Goal: Task Accomplishment & Management: Use online tool/utility

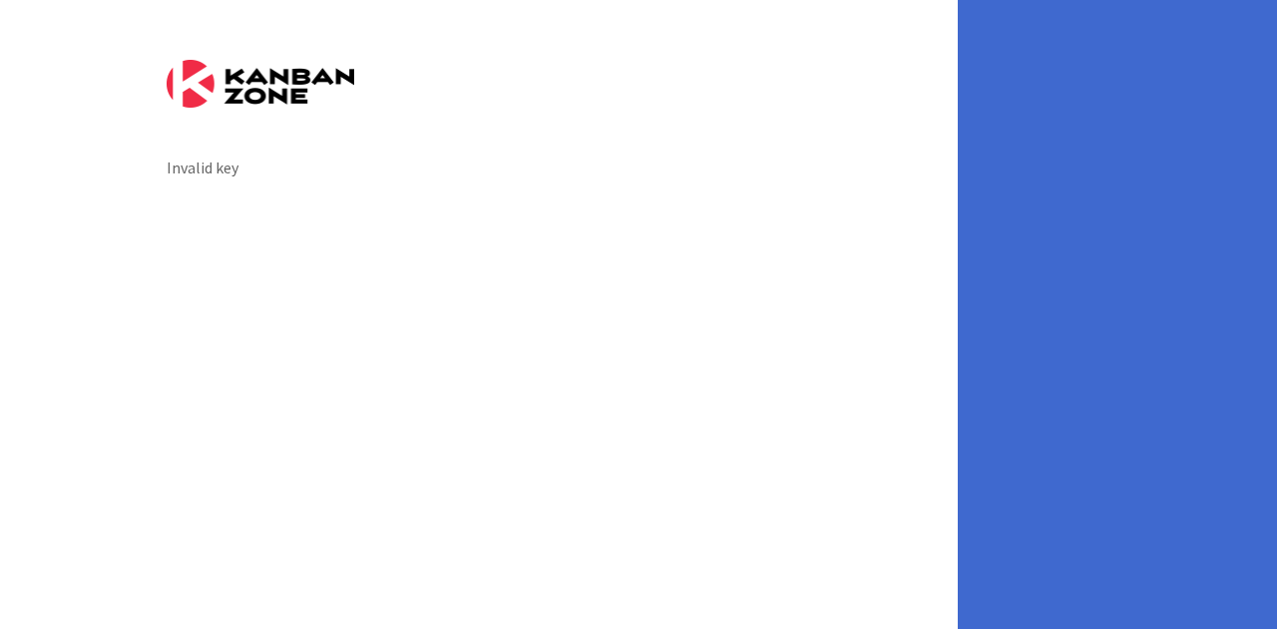
drag, startPoint x: 1082, startPoint y: 214, endPoint x: 1136, endPoint y: 218, distance: 54.0
click at [1082, 214] on div "Invalid key" at bounding box center [638, 314] width 1277 height 629
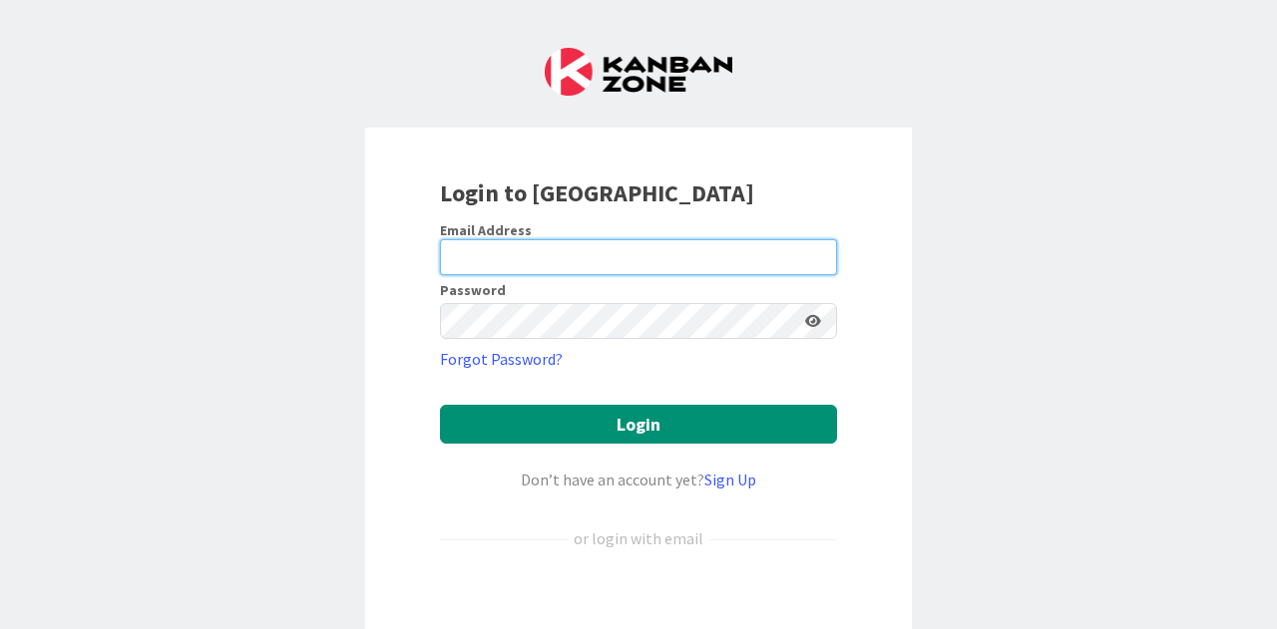
click at [597, 243] on input "email" at bounding box center [638, 257] width 397 height 36
type input "[EMAIL_ADDRESS][PERSON_NAME][DOMAIN_NAME]"
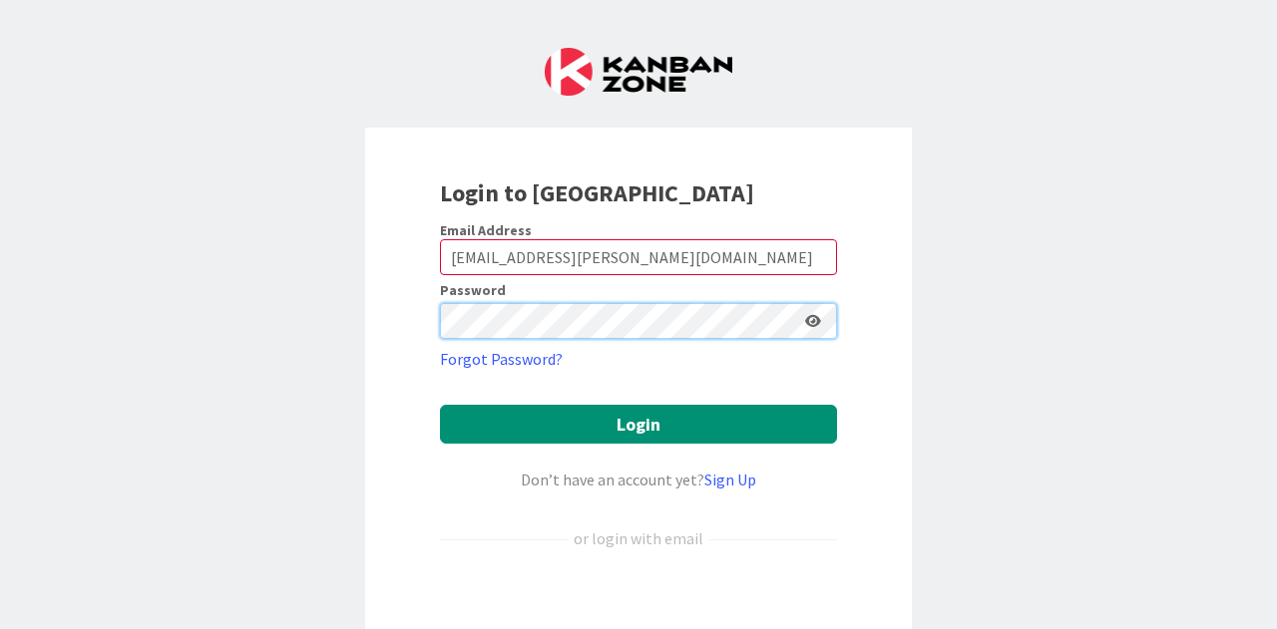
click at [440, 405] on button "Login" at bounding box center [638, 424] width 397 height 39
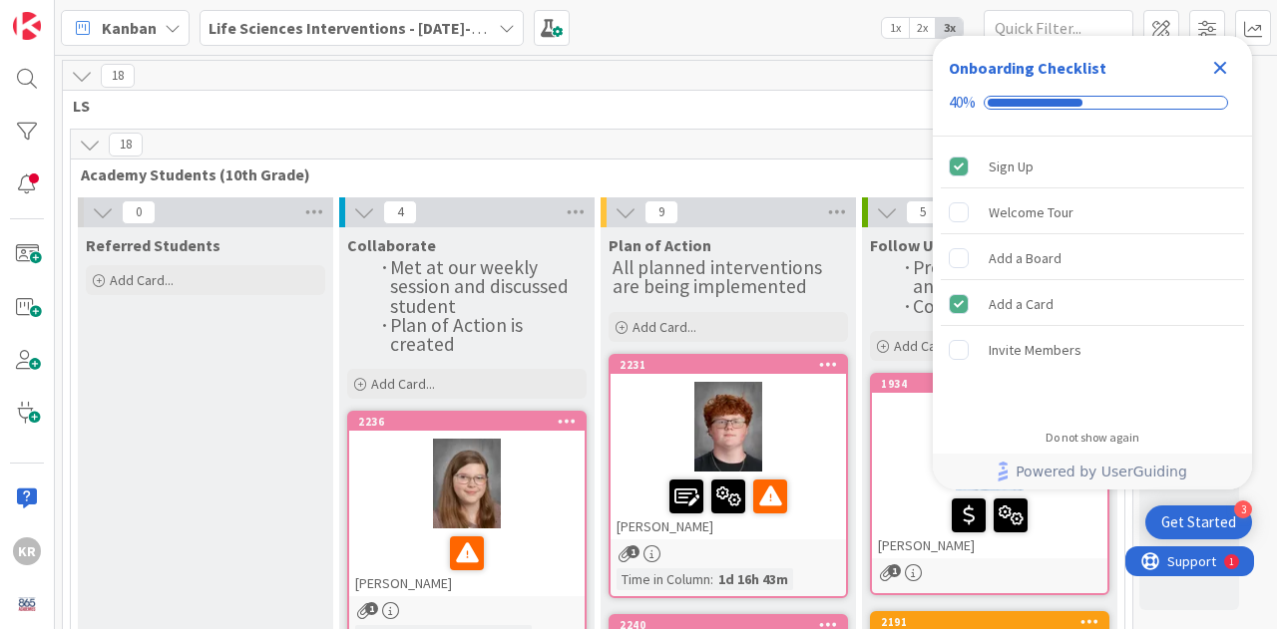
click at [1225, 74] on icon "Close Checklist" at bounding box center [1220, 68] width 13 height 13
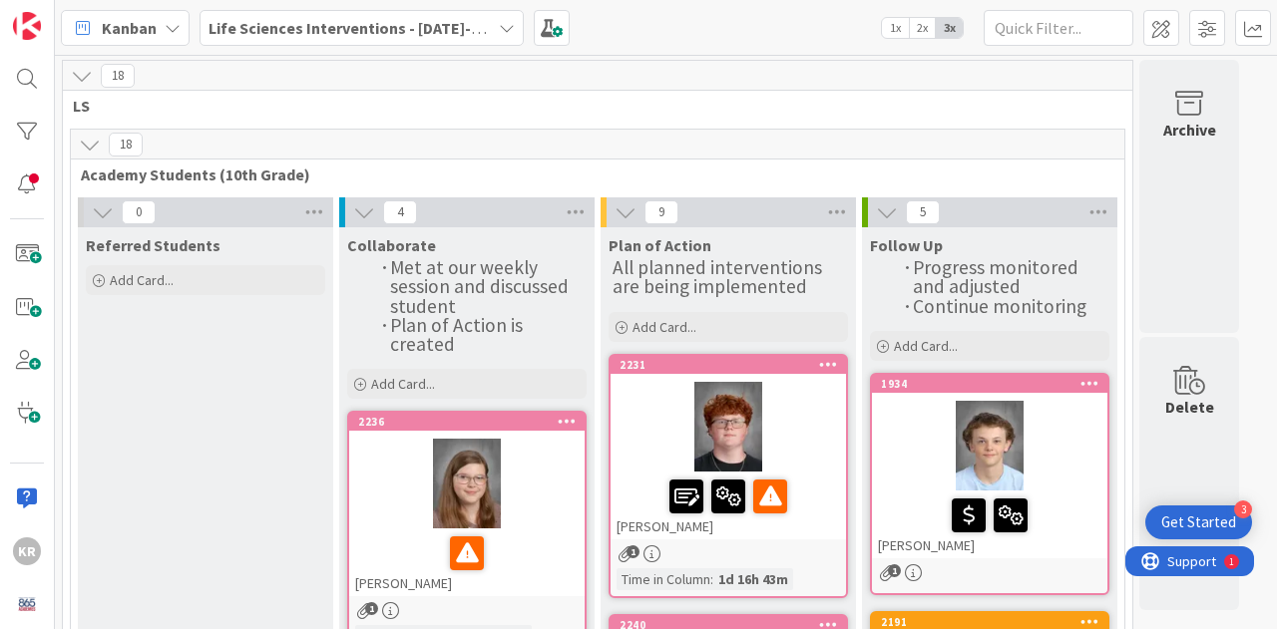
click at [548, 518] on div at bounding box center [466, 484] width 235 height 90
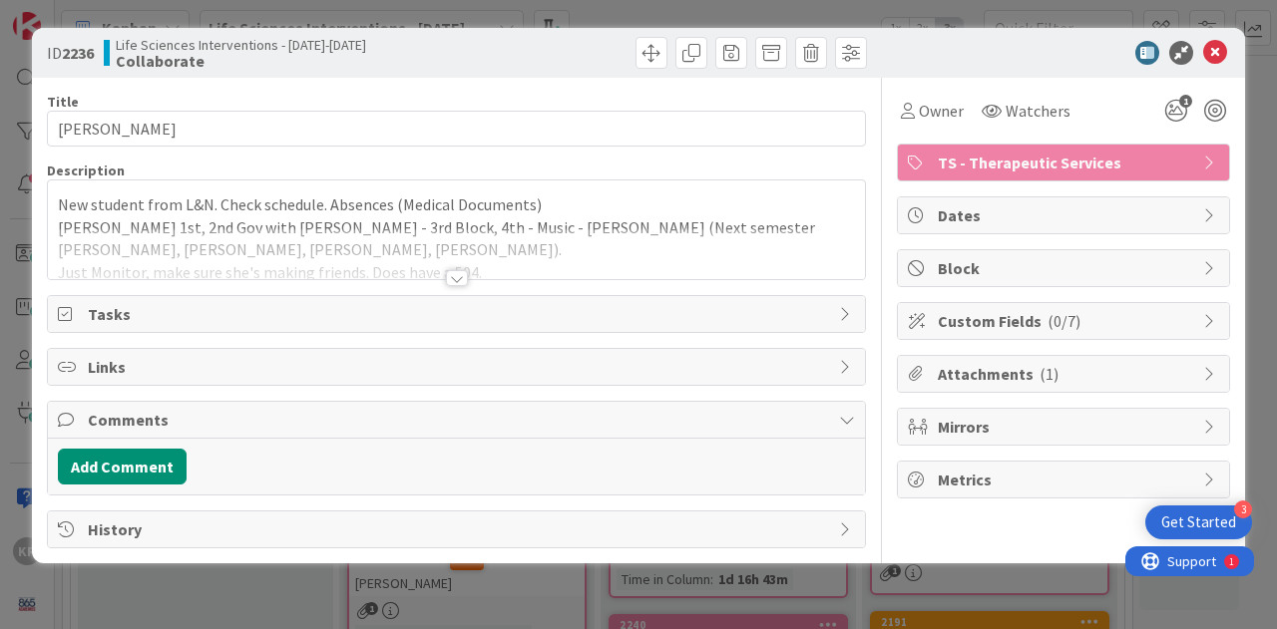
click at [451, 274] on div at bounding box center [457, 278] width 22 height 16
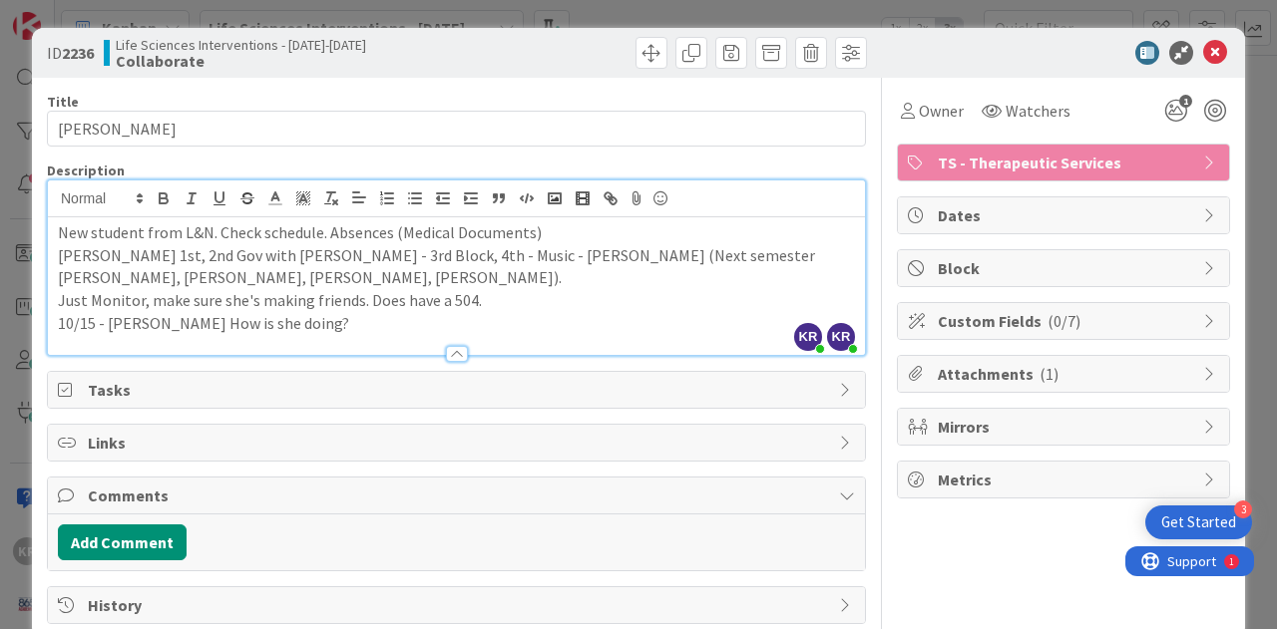
click at [312, 319] on p "10/15 - [PERSON_NAME] How is she doing?" at bounding box center [456, 323] width 797 height 23
click at [1203, 47] on icon at bounding box center [1215, 53] width 24 height 24
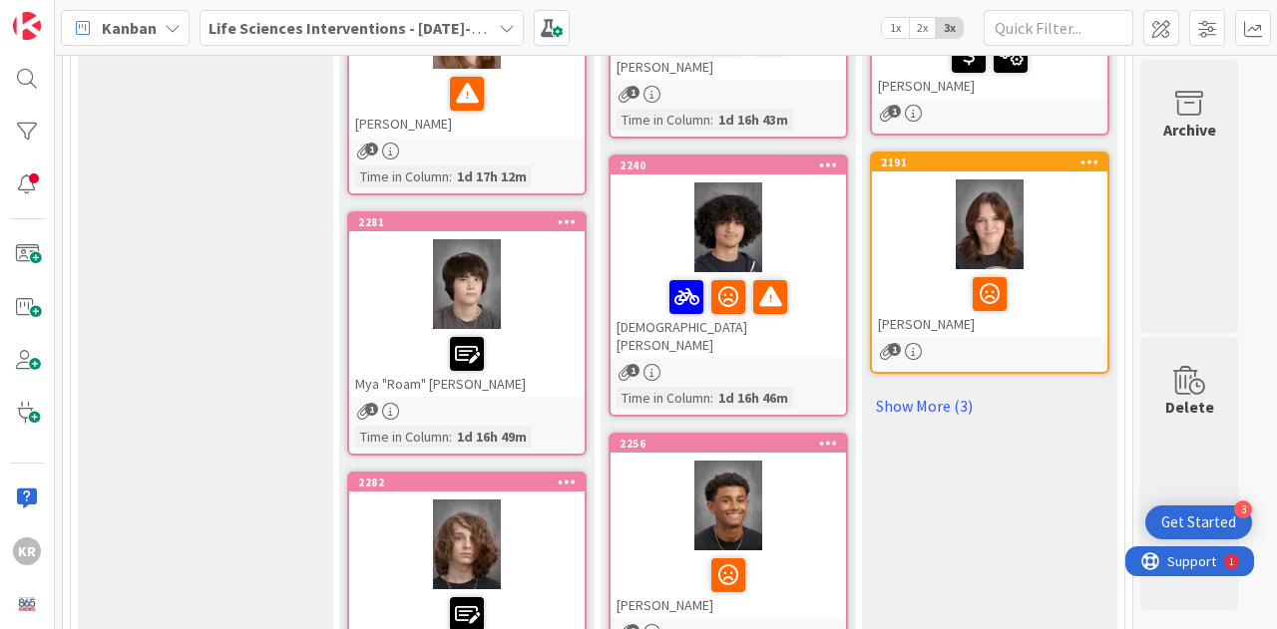
scroll to position [472, 0]
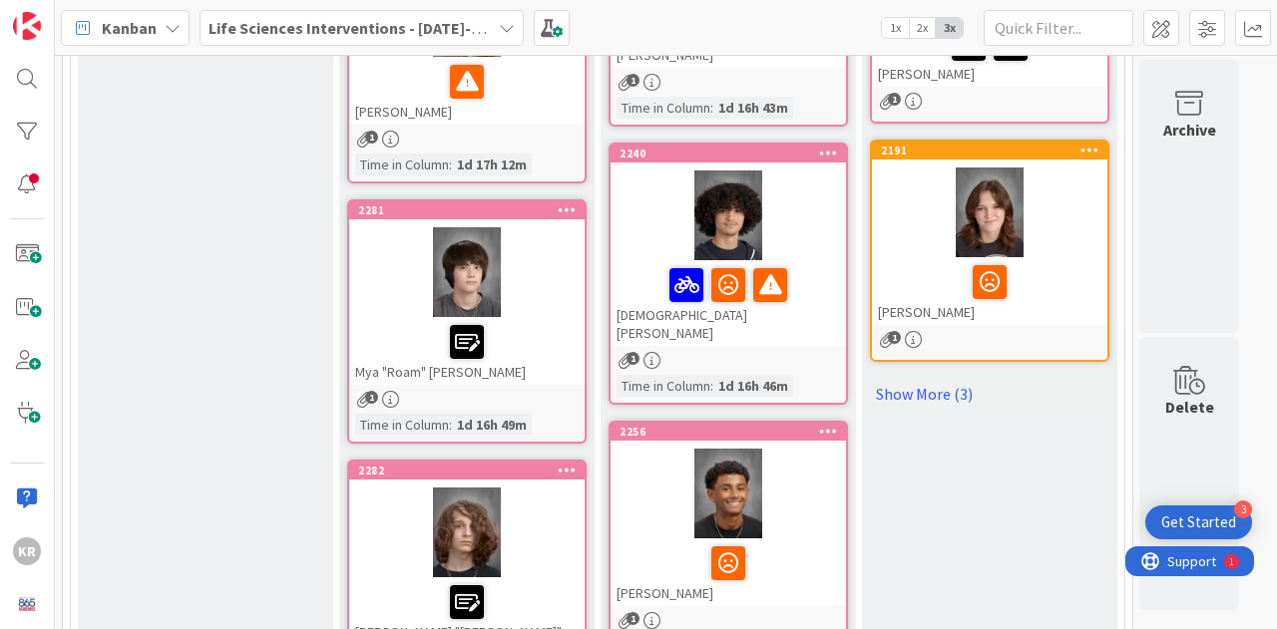
click at [750, 330] on div "2240 [DEMOGRAPHIC_DATA][PERSON_NAME] 1 Time in [GEOGRAPHIC_DATA] : 1d 16h 46m" at bounding box center [727, 274] width 239 height 262
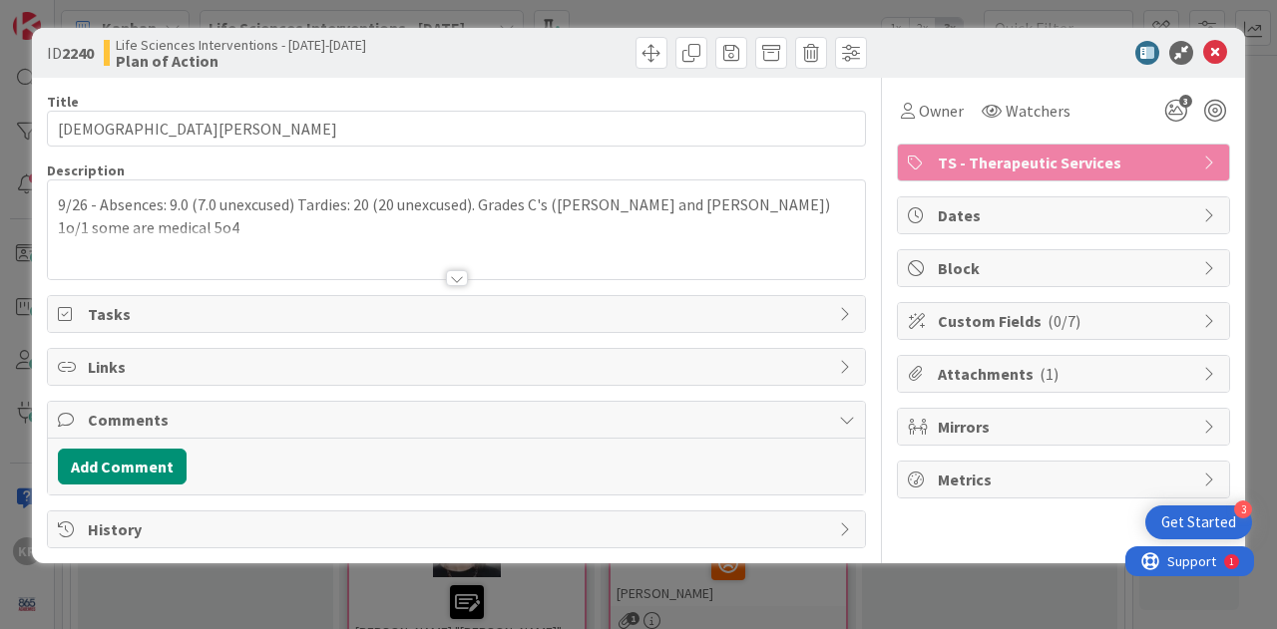
click at [275, 222] on div "9/26 - Absences: 9.0 (7.0 unexcused) Tardies: 20 (20 unexcused). Grades C's ([P…" at bounding box center [456, 235] width 817 height 90
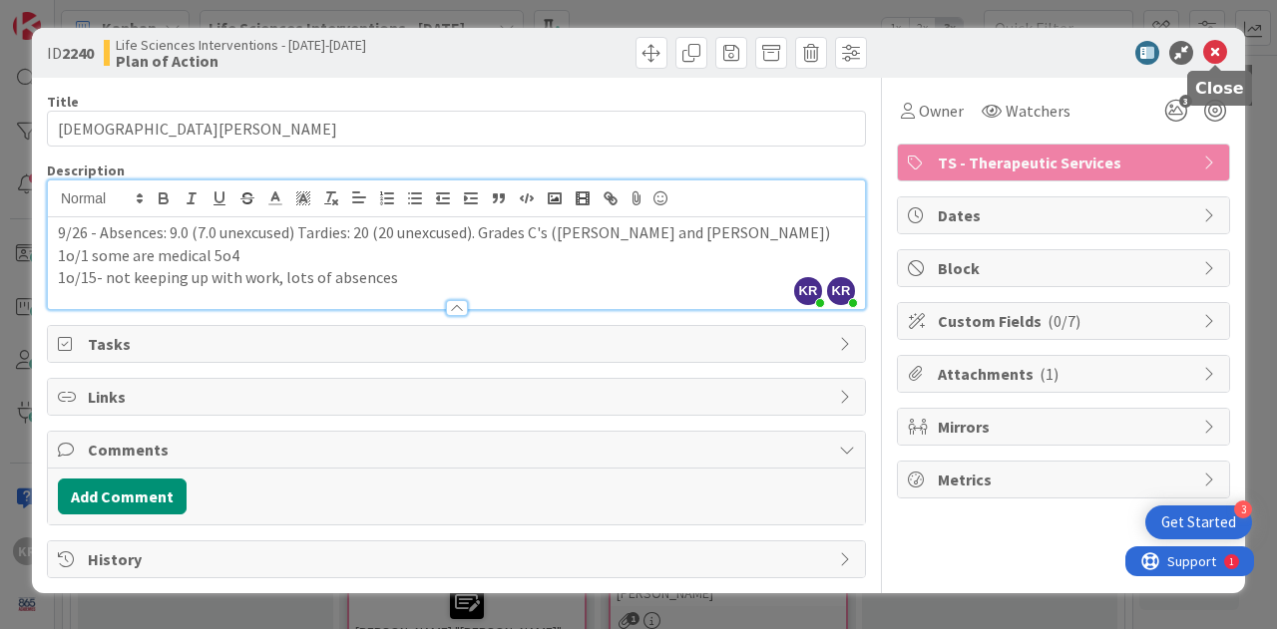
click at [1218, 43] on icon at bounding box center [1215, 53] width 24 height 24
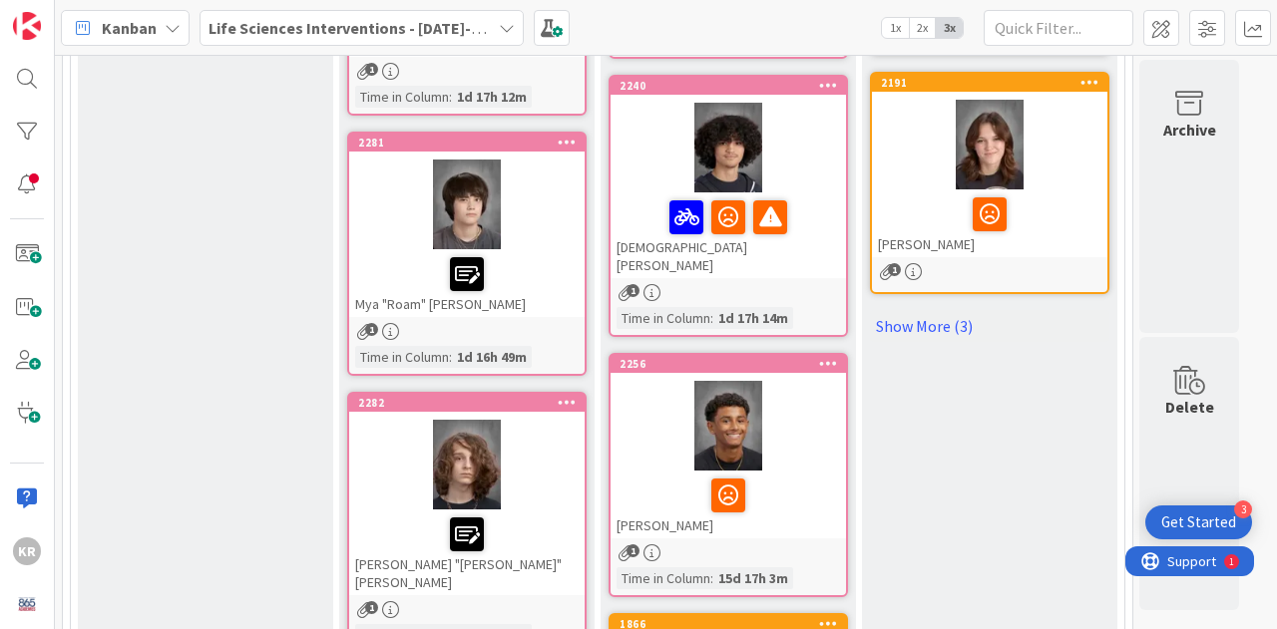
scroll to position [546, 0]
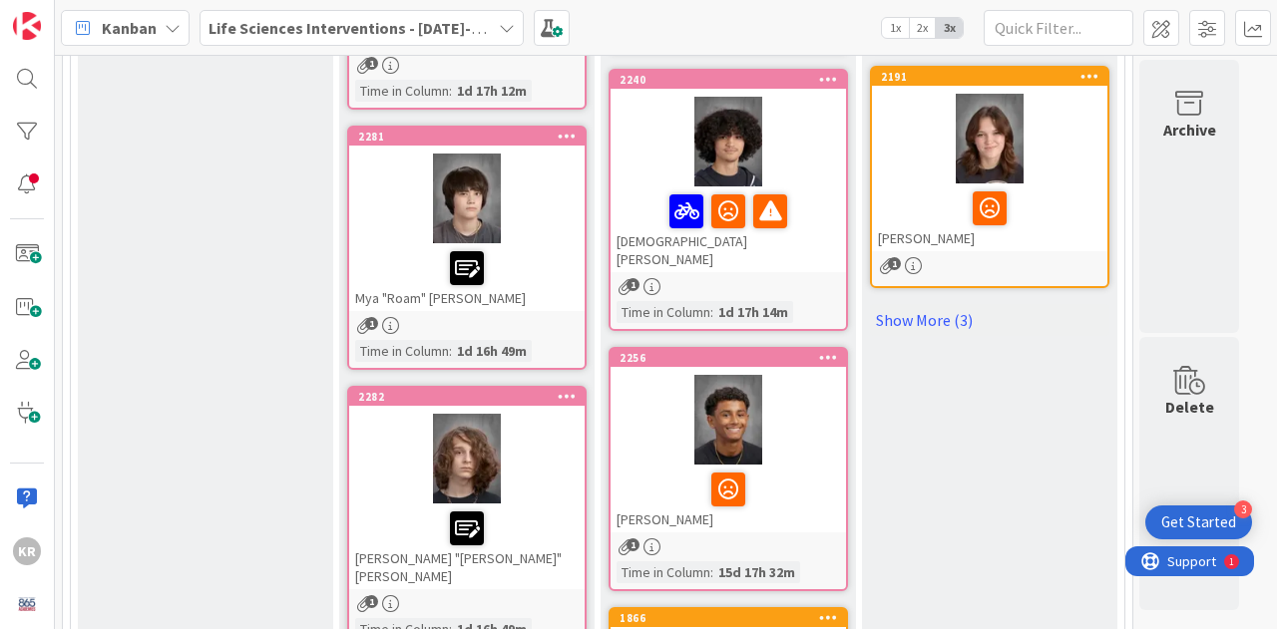
click at [813, 442] on div at bounding box center [727, 420] width 235 height 90
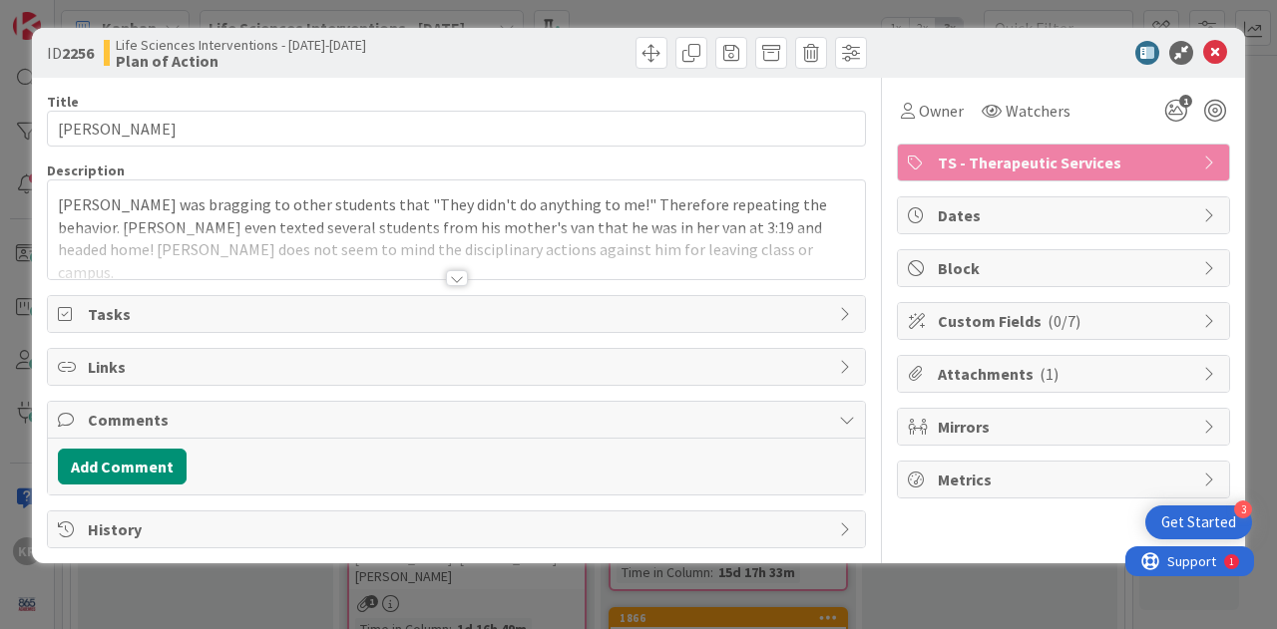
click at [460, 275] on div at bounding box center [457, 278] width 22 height 16
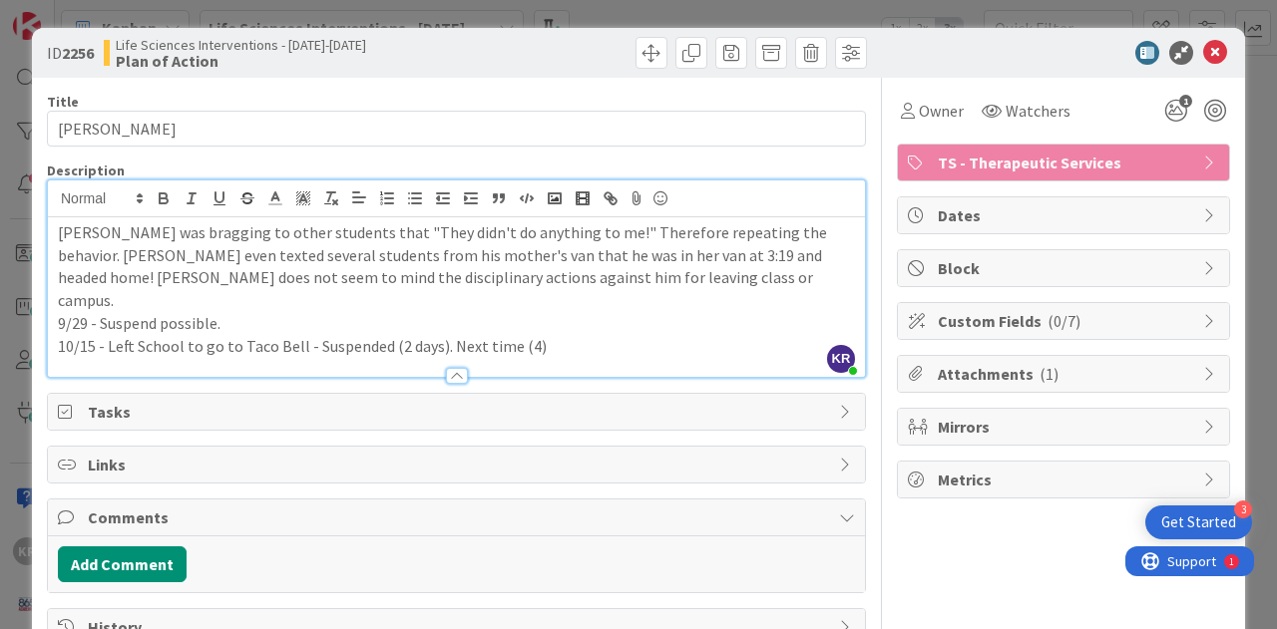
click at [570, 335] on p "10/15 - Left School to go to Taco Bell - Suspended (2 days). Next time (4)" at bounding box center [456, 346] width 797 height 23
click at [1203, 49] on icon at bounding box center [1215, 53] width 24 height 24
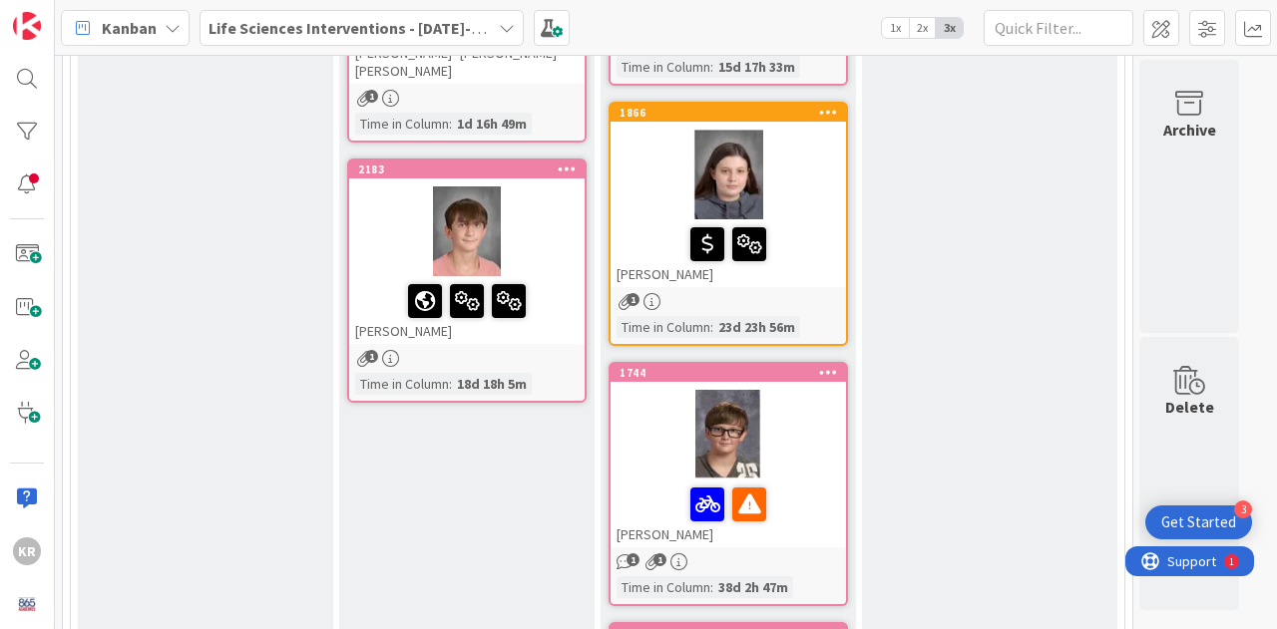
scroll to position [1028, 0]
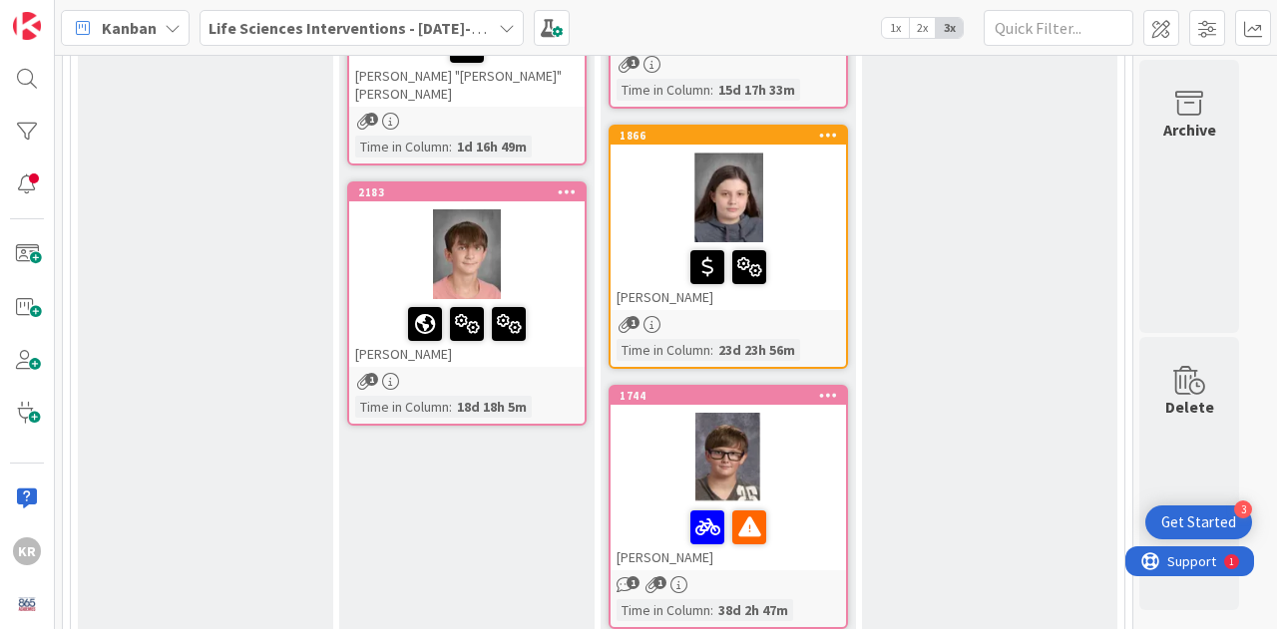
click at [807, 553] on div "1744 [PERSON_NAME] 1 1 Time in [GEOGRAPHIC_DATA] : 38d 2h 47m" at bounding box center [727, 507] width 239 height 244
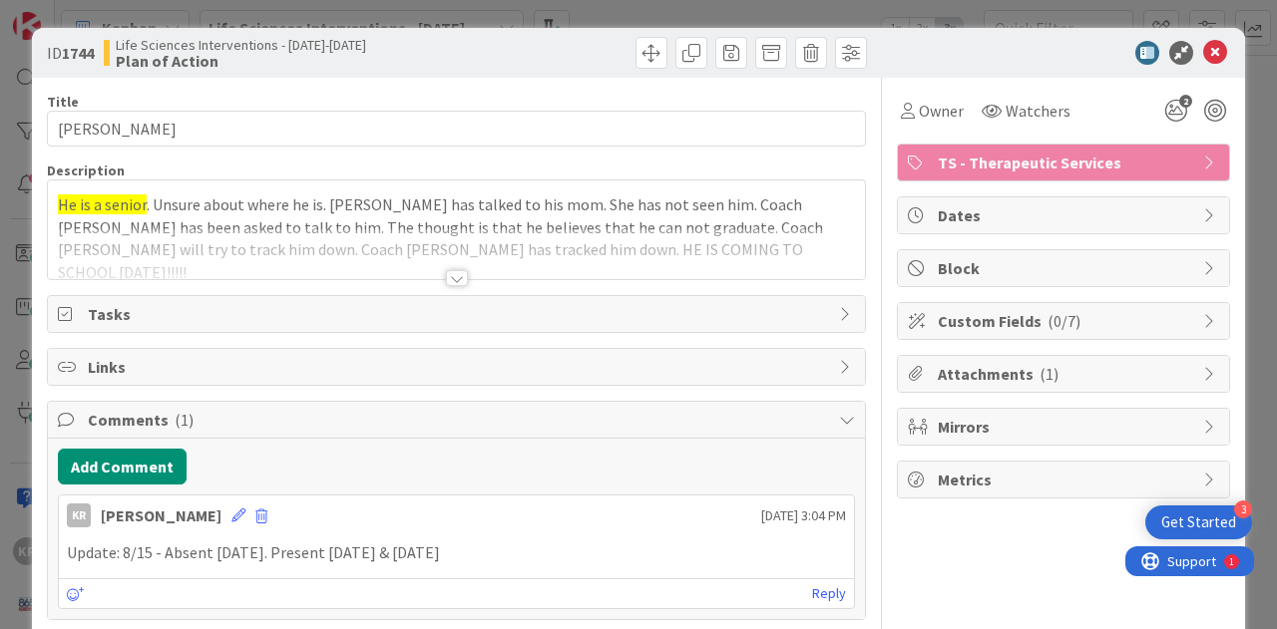
click at [446, 270] on div at bounding box center [457, 278] width 22 height 16
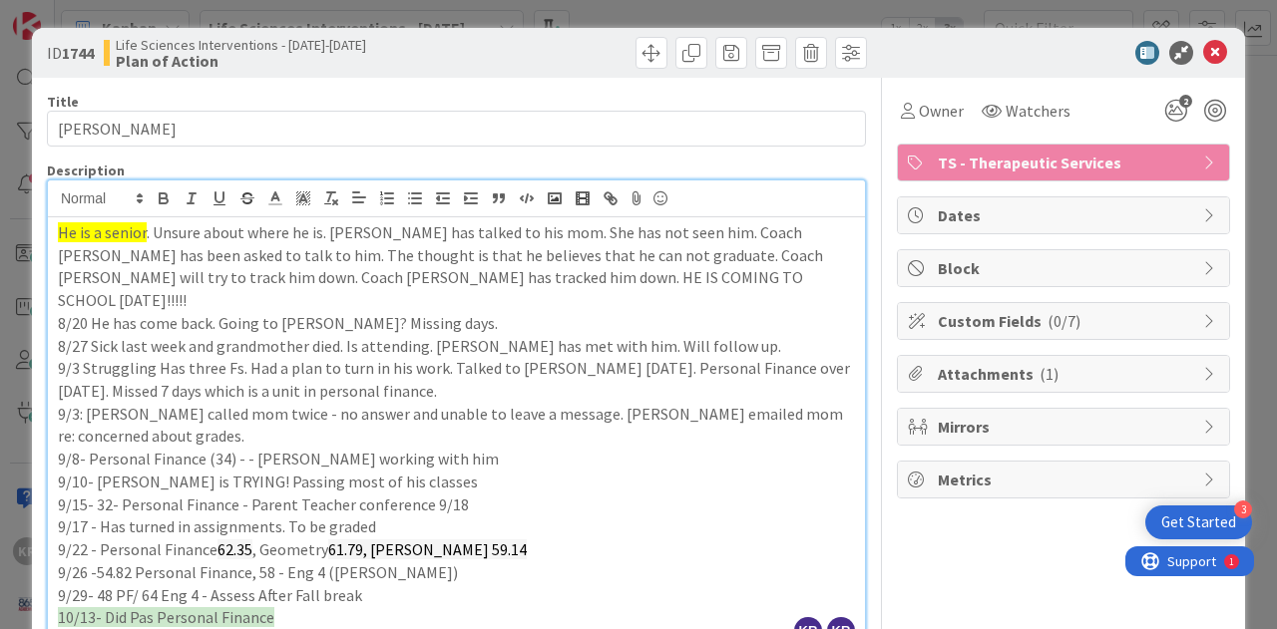
click at [336, 606] on p "10/13- Did Pas Personal Finance" at bounding box center [456, 617] width 797 height 23
click at [151, 607] on span "10/13- Did Pas Personal Finance" at bounding box center [166, 617] width 216 height 20
click at [297, 606] on p "10/13- Did Pass Personal Finance" at bounding box center [456, 617] width 797 height 23
click at [1203, 45] on icon at bounding box center [1215, 53] width 24 height 24
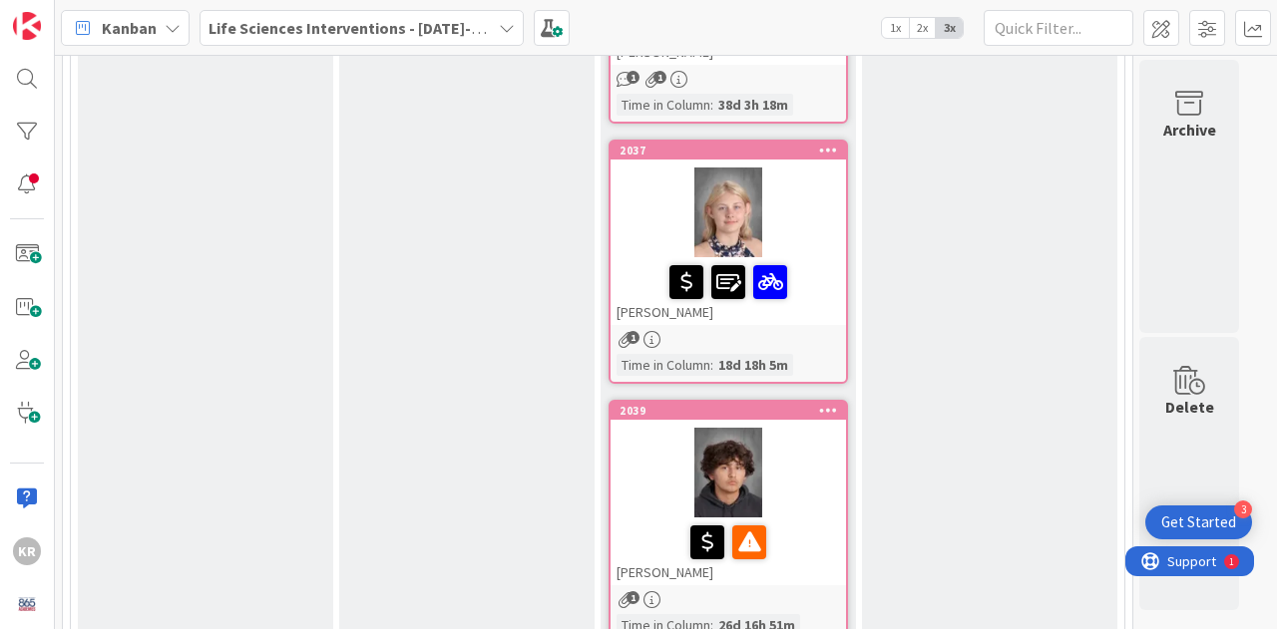
scroll to position [1466, 0]
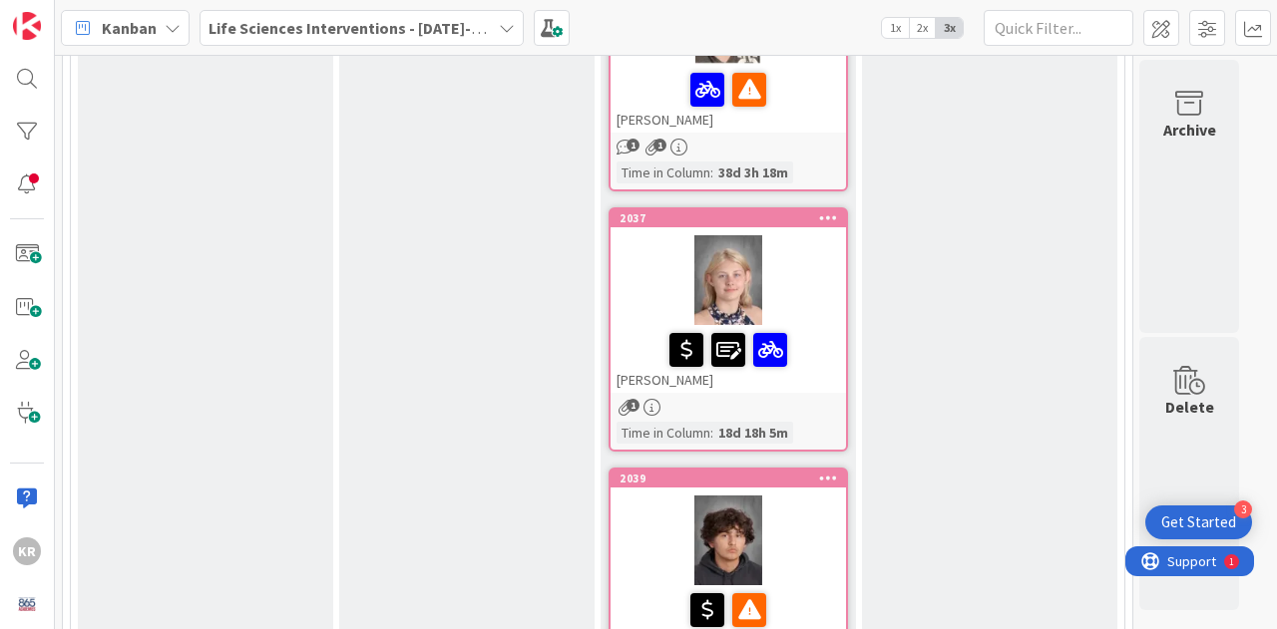
click at [794, 286] on div at bounding box center [727, 280] width 235 height 90
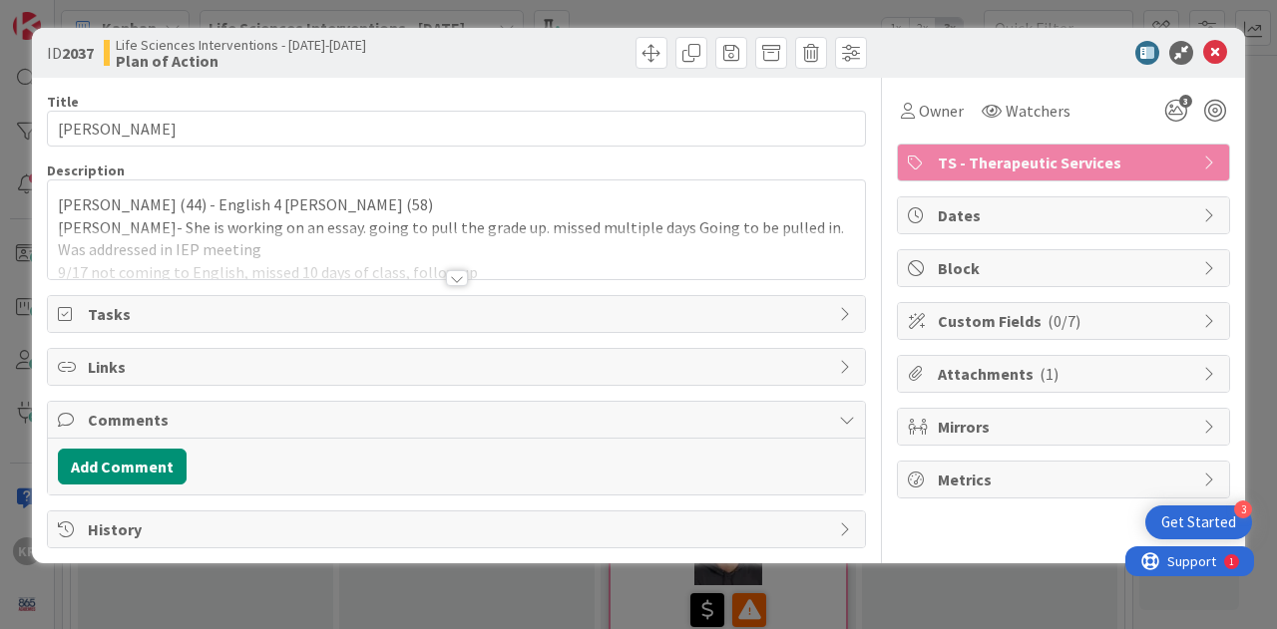
click at [459, 273] on div at bounding box center [457, 278] width 22 height 16
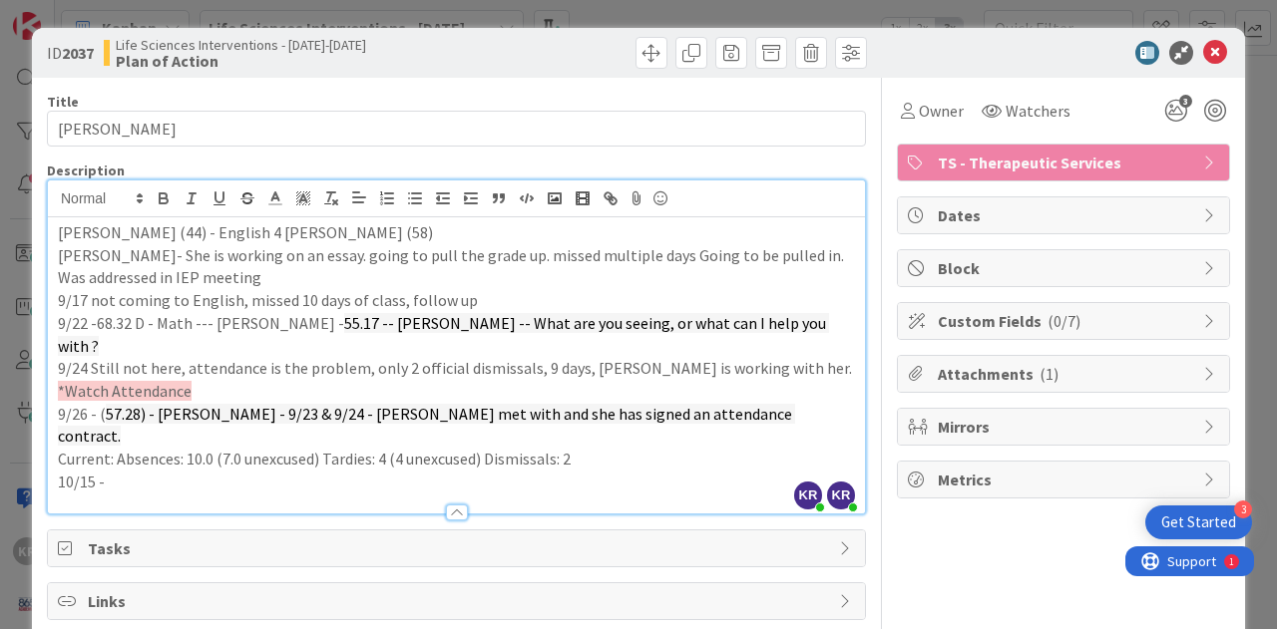
click at [596, 448] on p "Current: Absences: 10.0 (7.0 unexcused) Tardies: 4 (4 unexcused) Dismissals: 2" at bounding box center [456, 459] width 797 height 23
click at [123, 471] on p "10/15 -" at bounding box center [456, 482] width 797 height 23
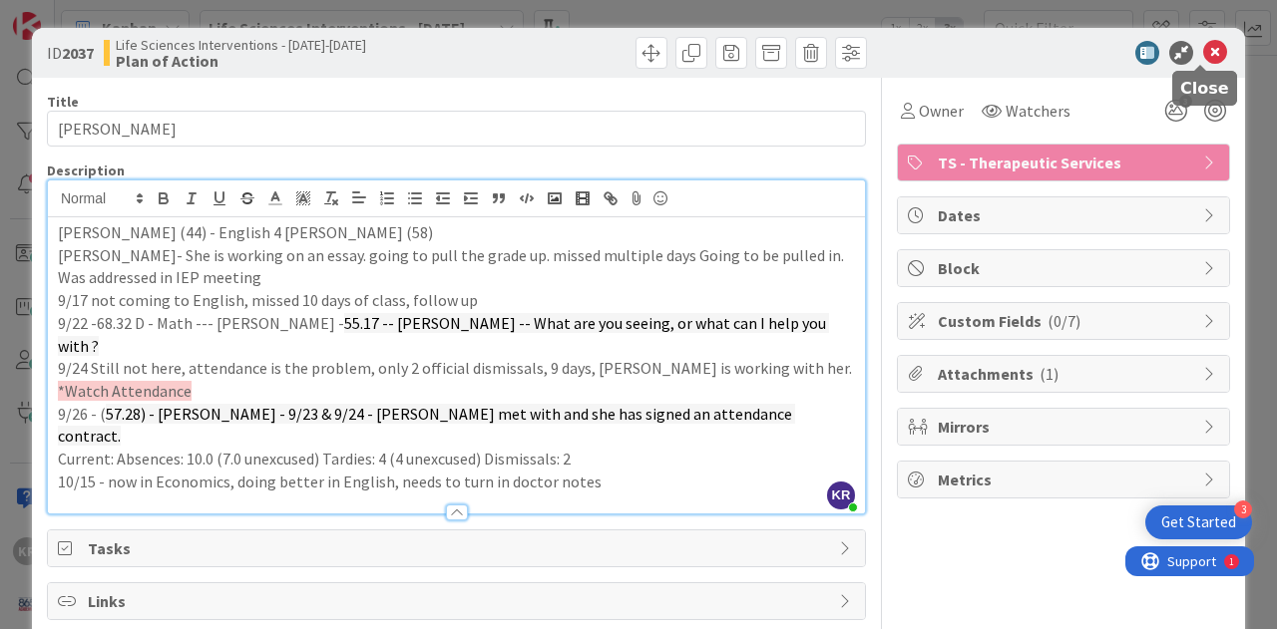
click at [1203, 48] on icon at bounding box center [1215, 53] width 24 height 24
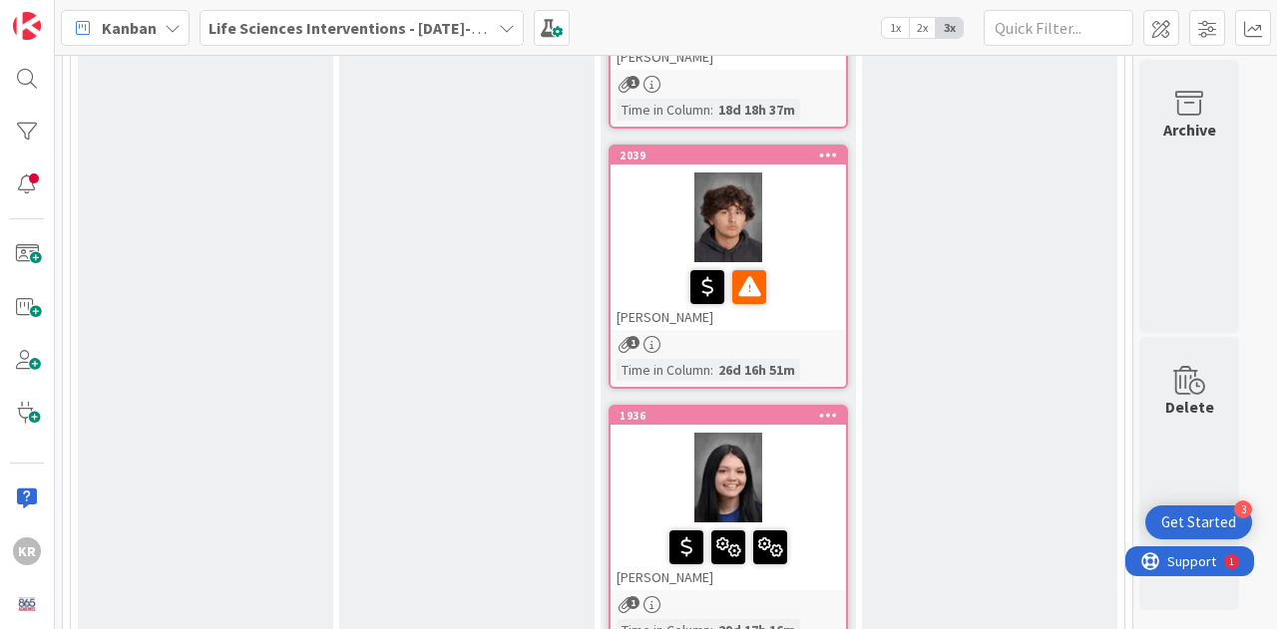
scroll to position [1818, 0]
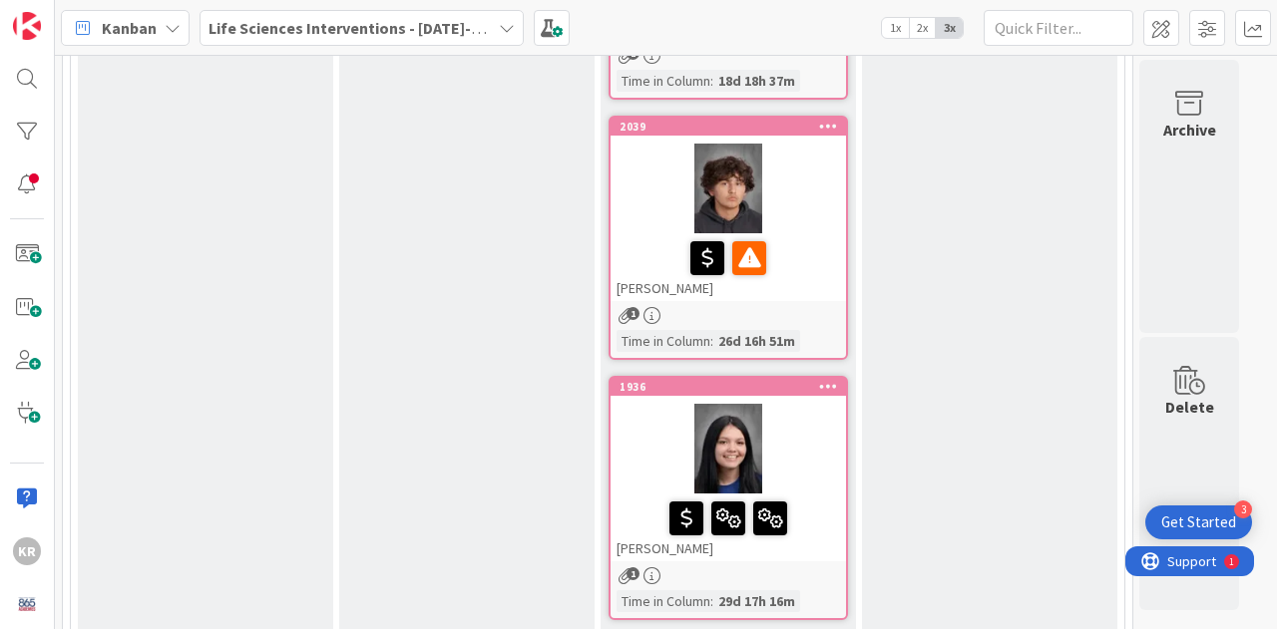
click at [780, 270] on div "[PERSON_NAME]" at bounding box center [727, 267] width 235 height 68
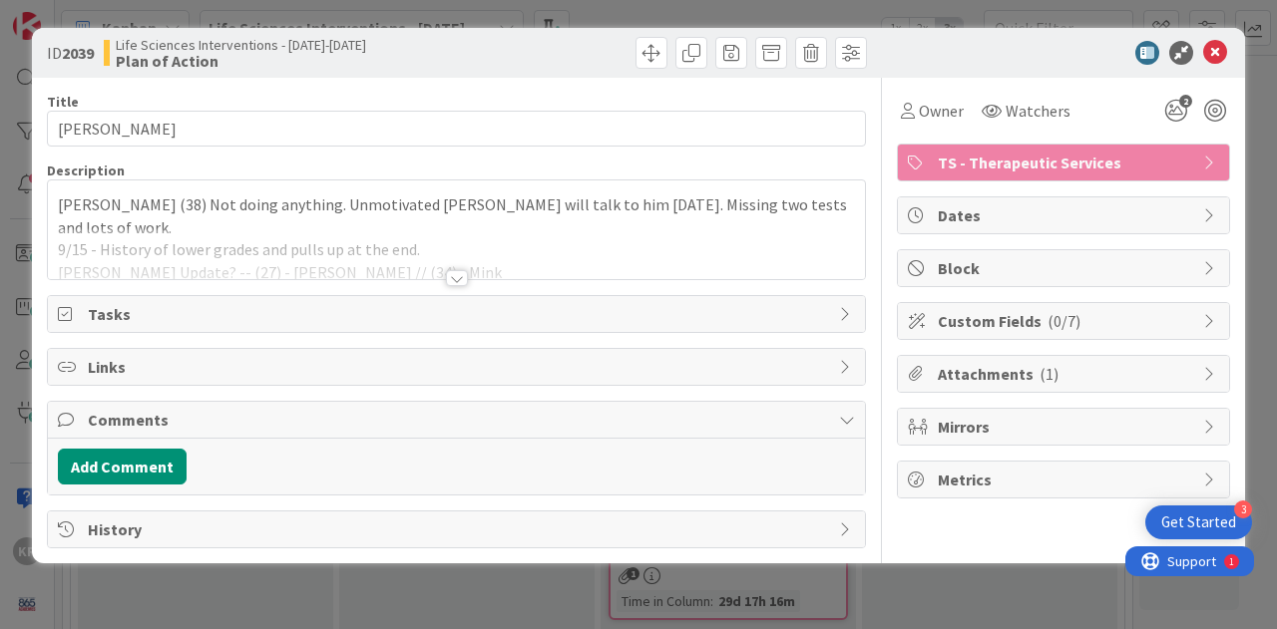
click at [463, 275] on div at bounding box center [457, 278] width 22 height 16
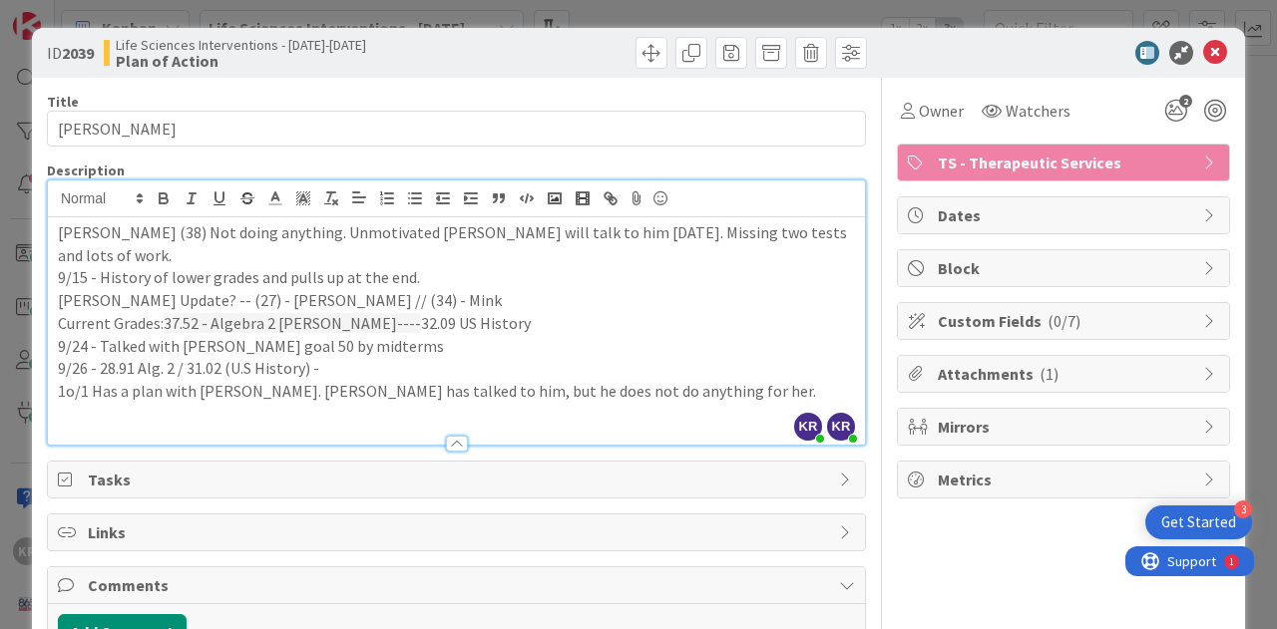
click at [735, 357] on p "9/26 - 28.91 Alg. 2 / 31.02 (U.S History) -" at bounding box center [456, 368] width 797 height 23
click at [710, 380] on p "1o/1 Has a plan with [PERSON_NAME]. [PERSON_NAME] has talked to him, but he doe…" at bounding box center [456, 391] width 797 height 23
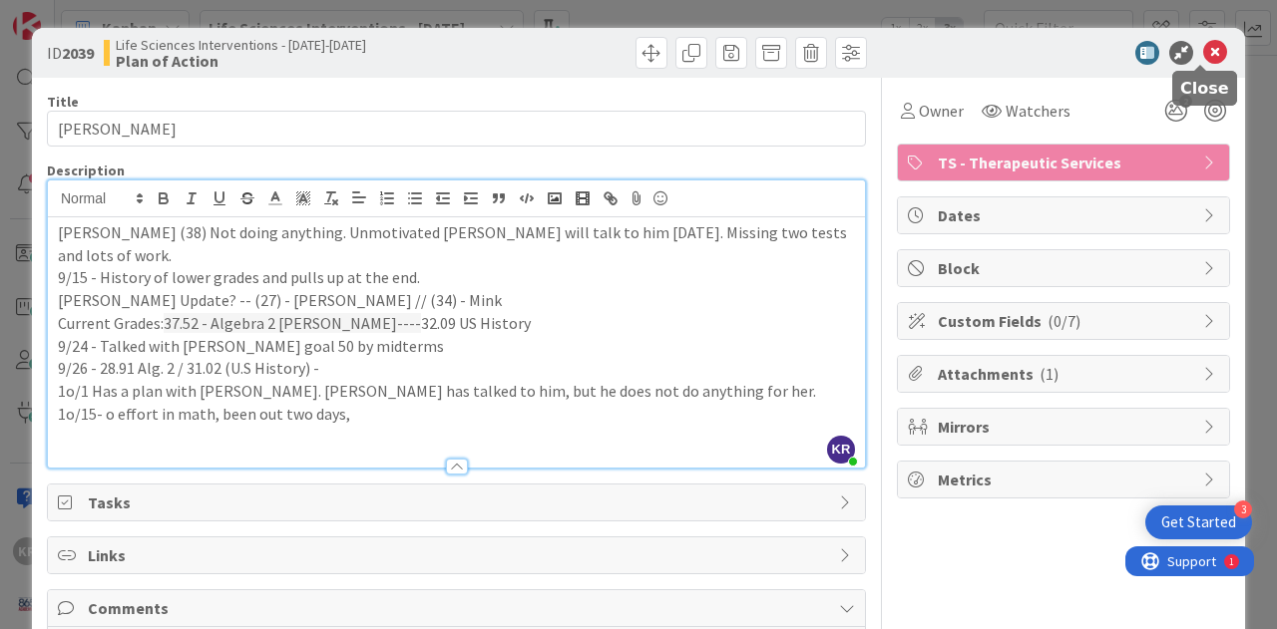
click at [1206, 41] on icon at bounding box center [1215, 53] width 24 height 24
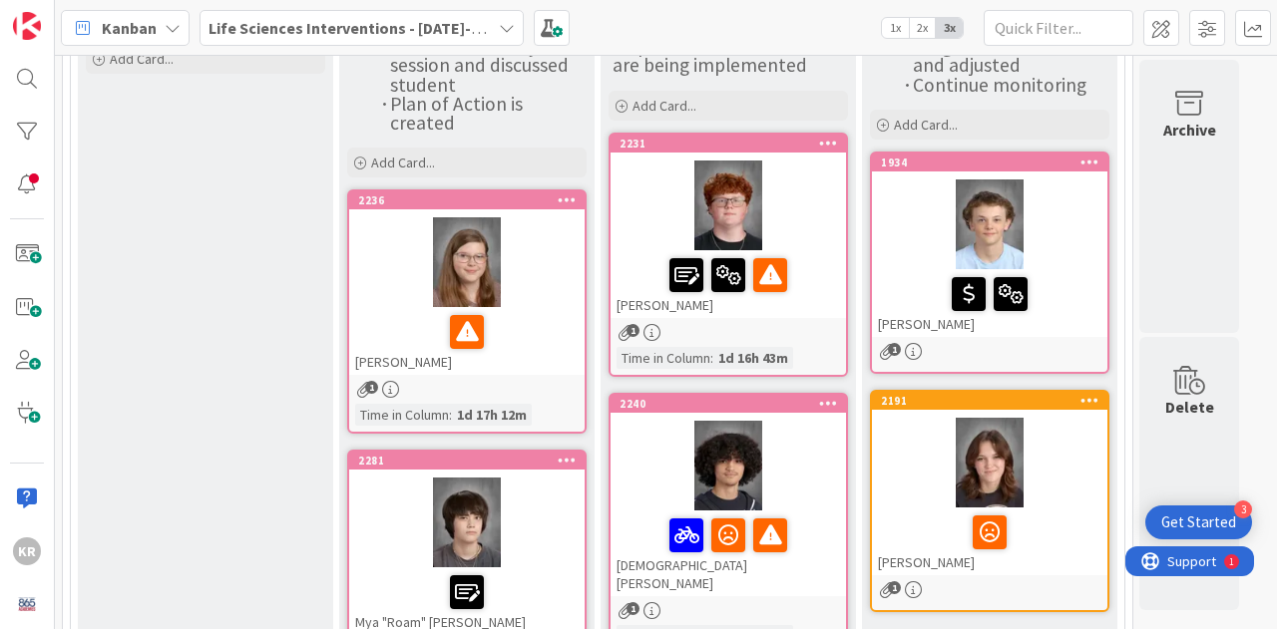
scroll to position [193, 0]
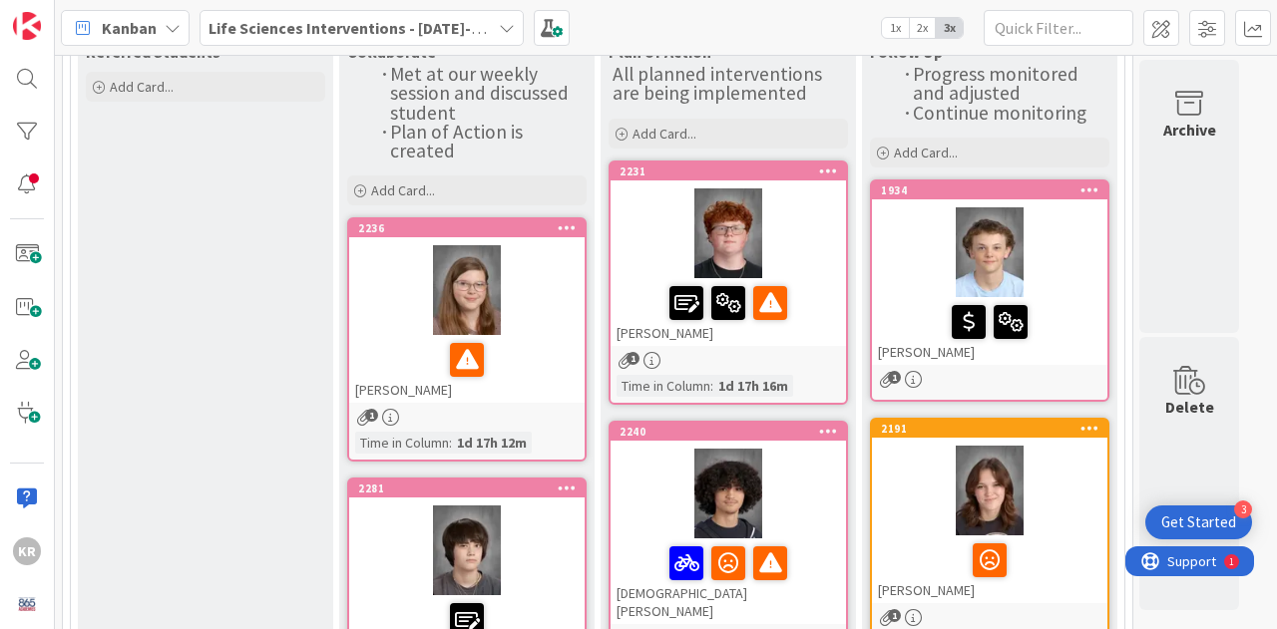
click at [809, 339] on div "[PERSON_NAME]" at bounding box center [727, 312] width 235 height 68
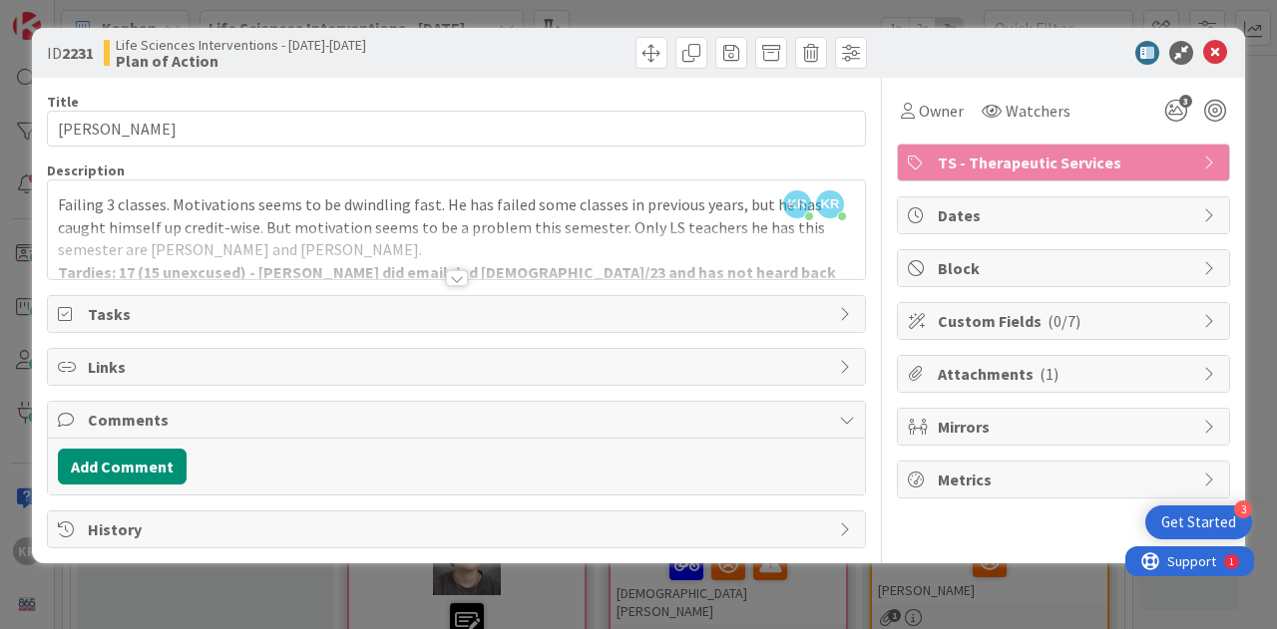
click at [458, 268] on div at bounding box center [456, 253] width 817 height 51
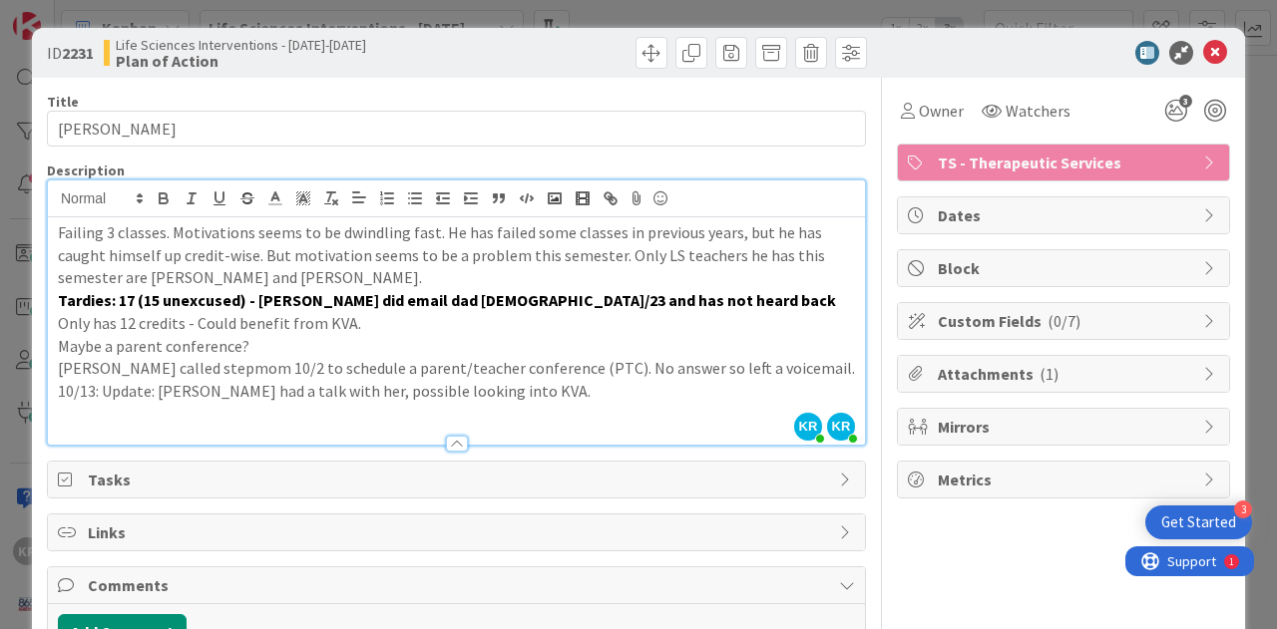
click at [508, 393] on p "10/13: Update: [PERSON_NAME] had a talk with her, possible looking into KVA." at bounding box center [456, 391] width 797 height 23
click at [316, 388] on p "10/13: Update: [PERSON_NAME] had a talk with her, possible looking into KVA." at bounding box center [456, 391] width 797 height 23
click at [526, 391] on p "10/13: Update: [PERSON_NAME] had a talk with him, possible looking into KVA." at bounding box center [456, 391] width 797 height 23
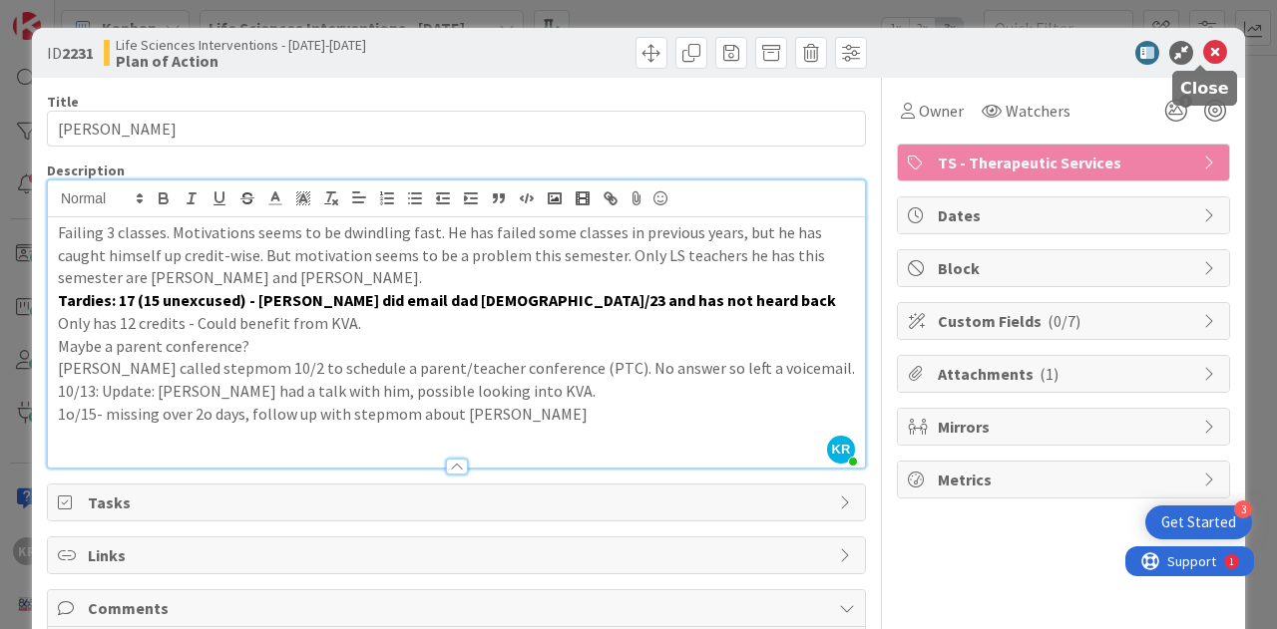
click at [1203, 52] on icon at bounding box center [1215, 53] width 24 height 24
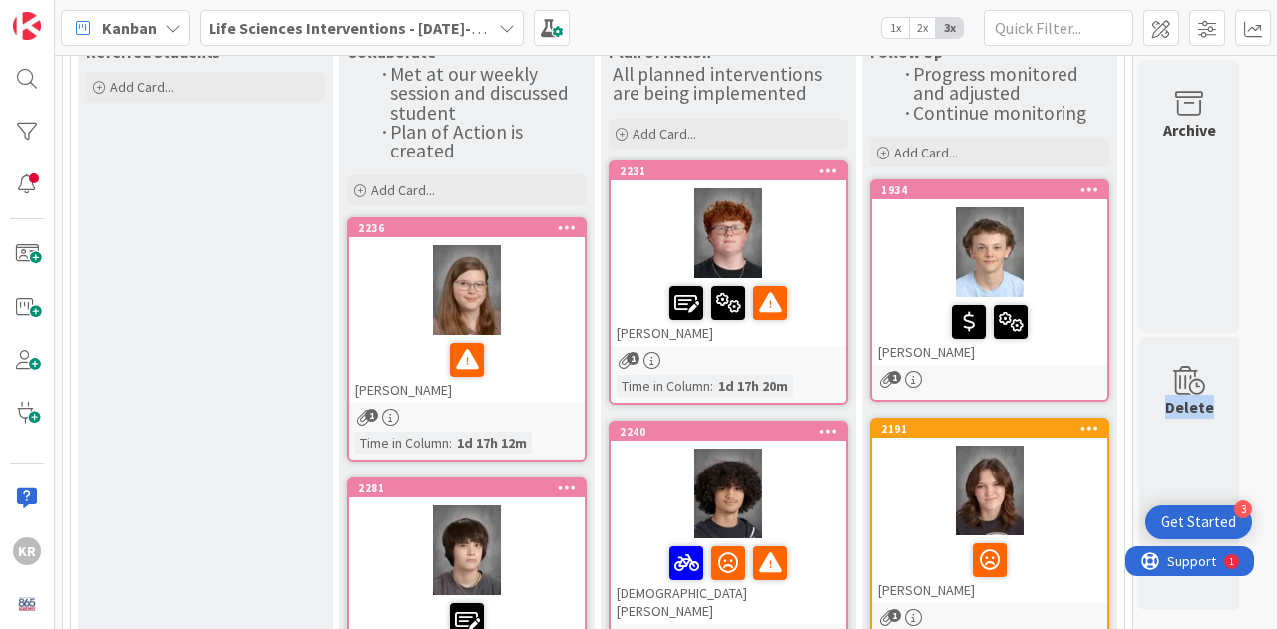
drag, startPoint x: 1257, startPoint y: 135, endPoint x: 1262, endPoint y: 185, distance: 50.1
click at [1262, 185] on div "18 LS 18 Academy Students (10th Grade) 0 Referred Students Add Card... 4 Collab…" at bounding box center [666, 342] width 1222 height 574
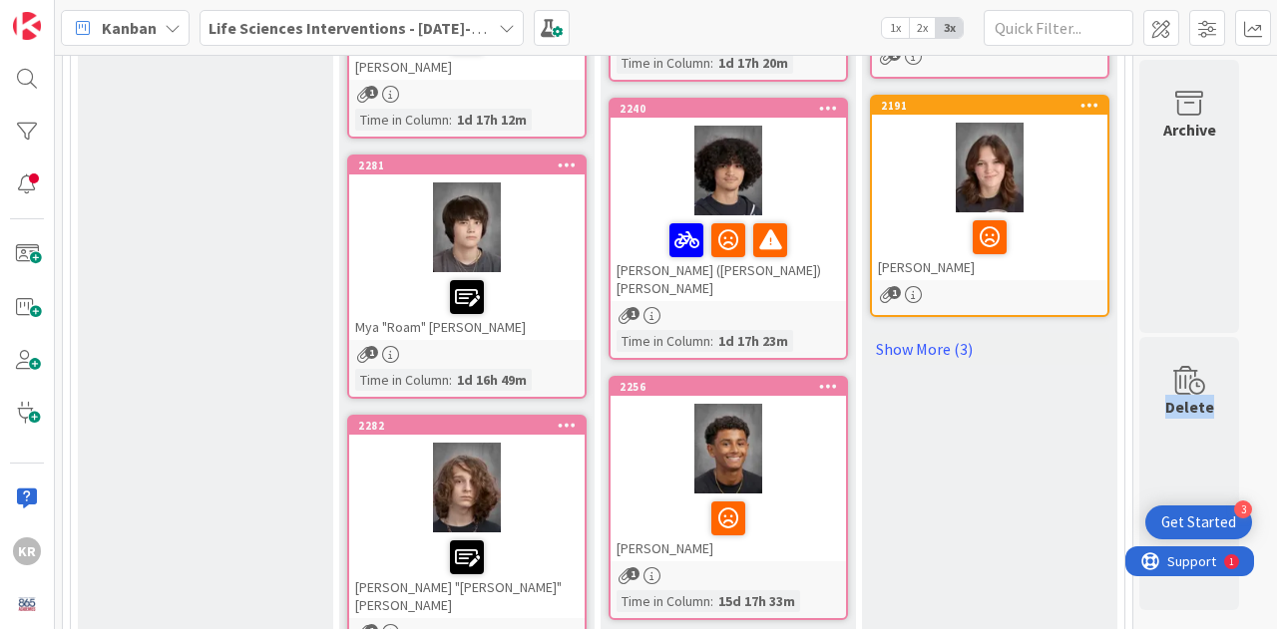
scroll to position [523, 0]
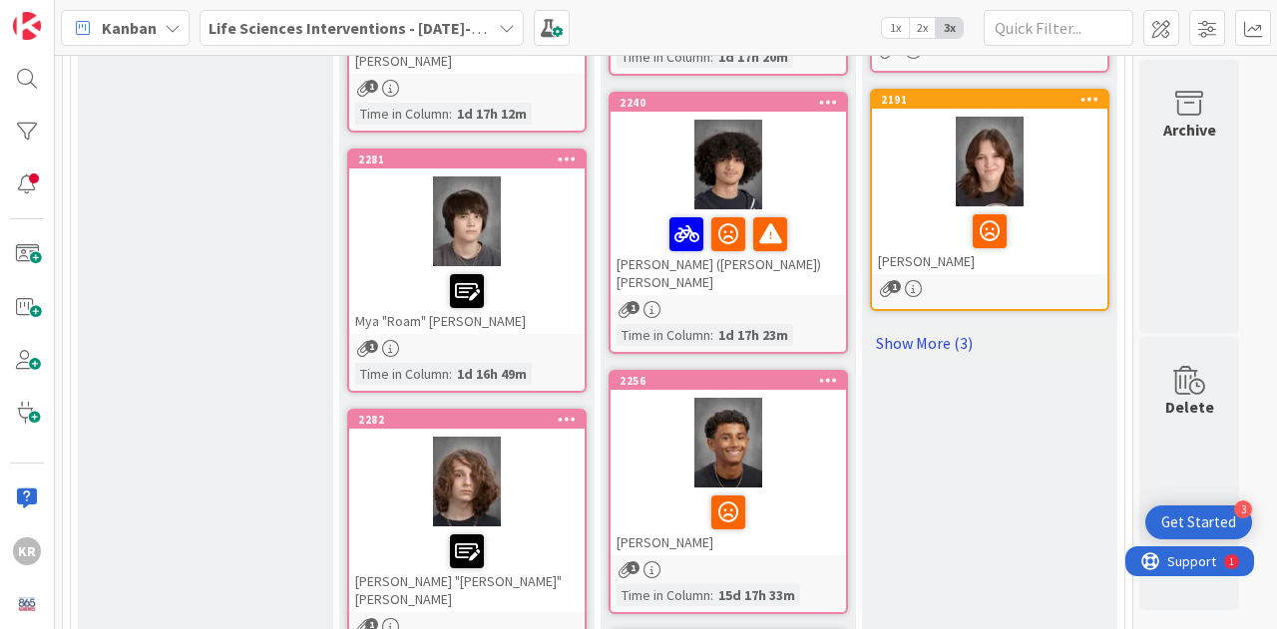
click at [920, 336] on link "Show More (3)" at bounding box center [989, 343] width 239 height 32
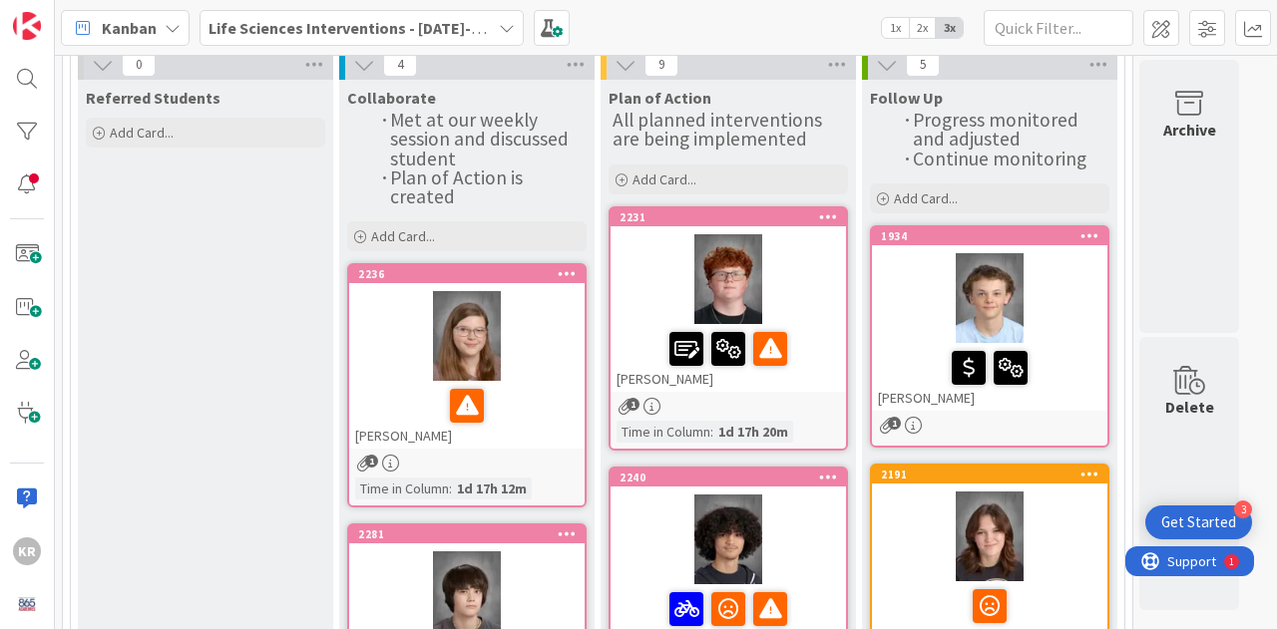
scroll to position [0, 0]
